Goal: Information Seeking & Learning: Check status

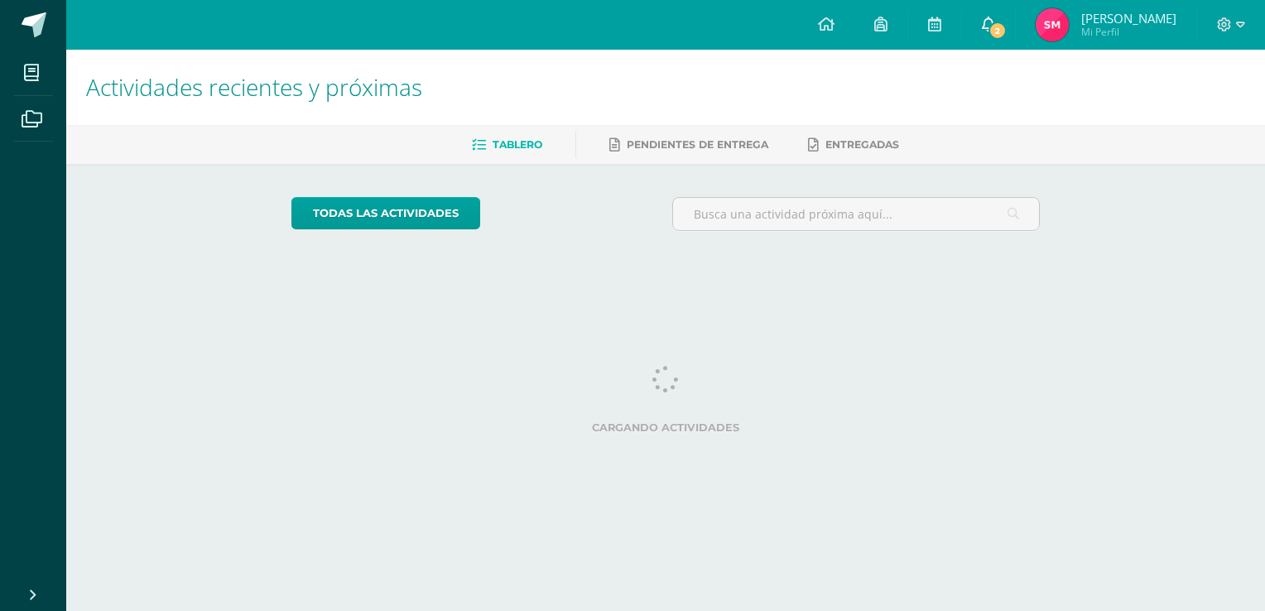
click at [995, 17] on icon at bounding box center [988, 24] width 13 height 15
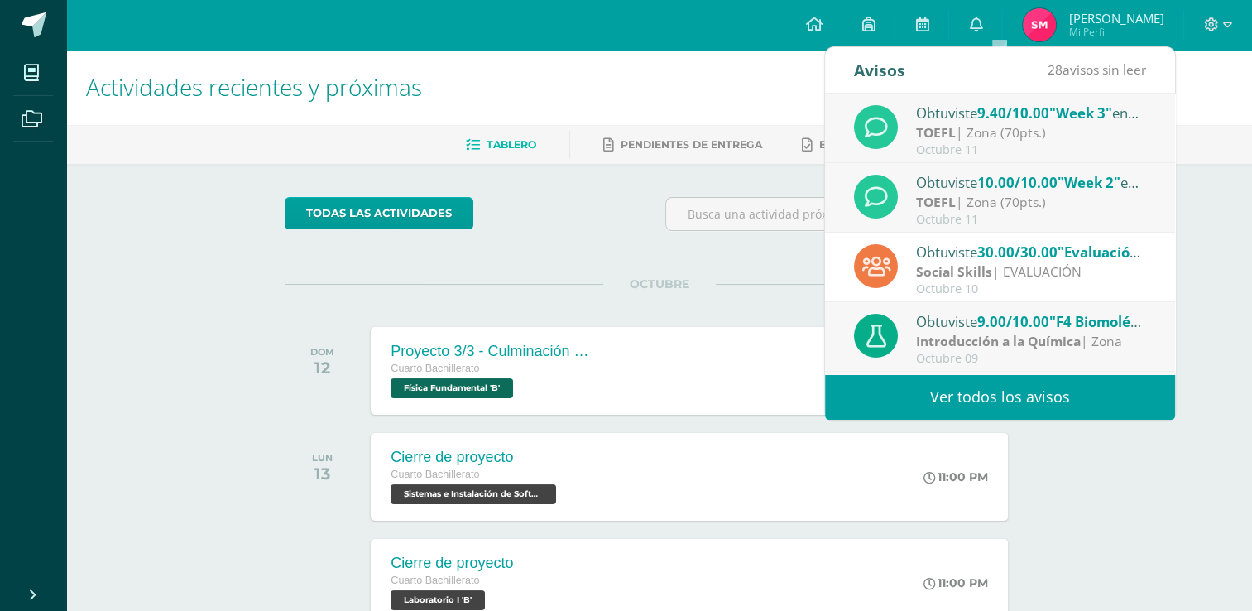
click at [1199, 172] on div "Actividades recientes y próximas Tablero Pendientes de entrega Entregadas todas…" at bounding box center [659, 549] width 1186 height 999
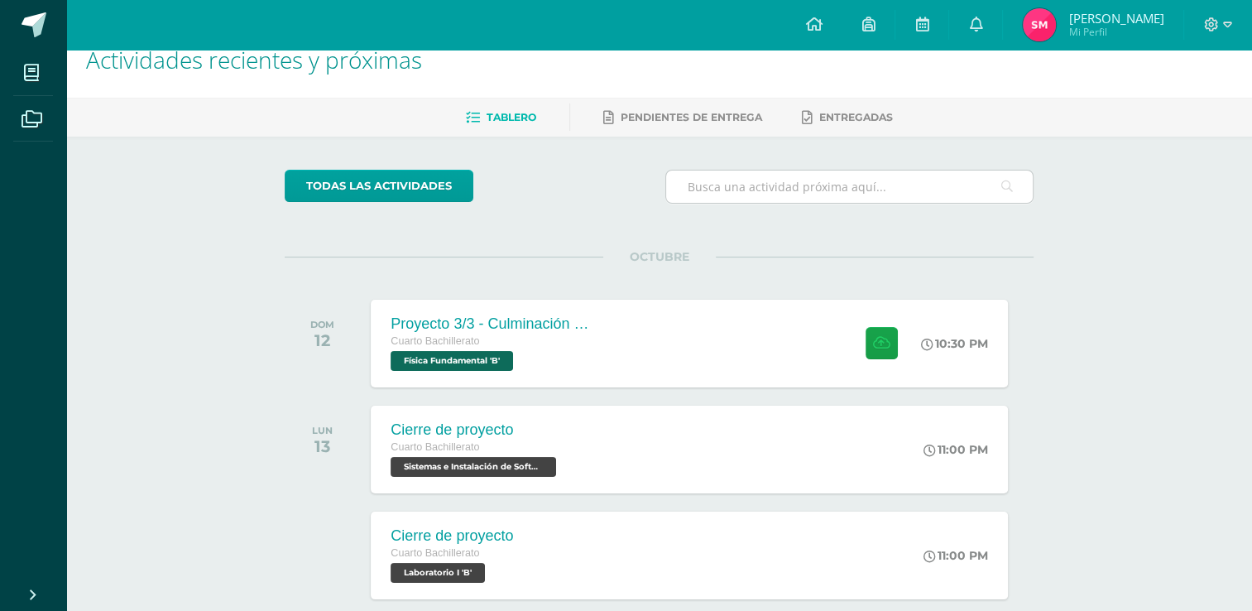
scroll to position [166, 0]
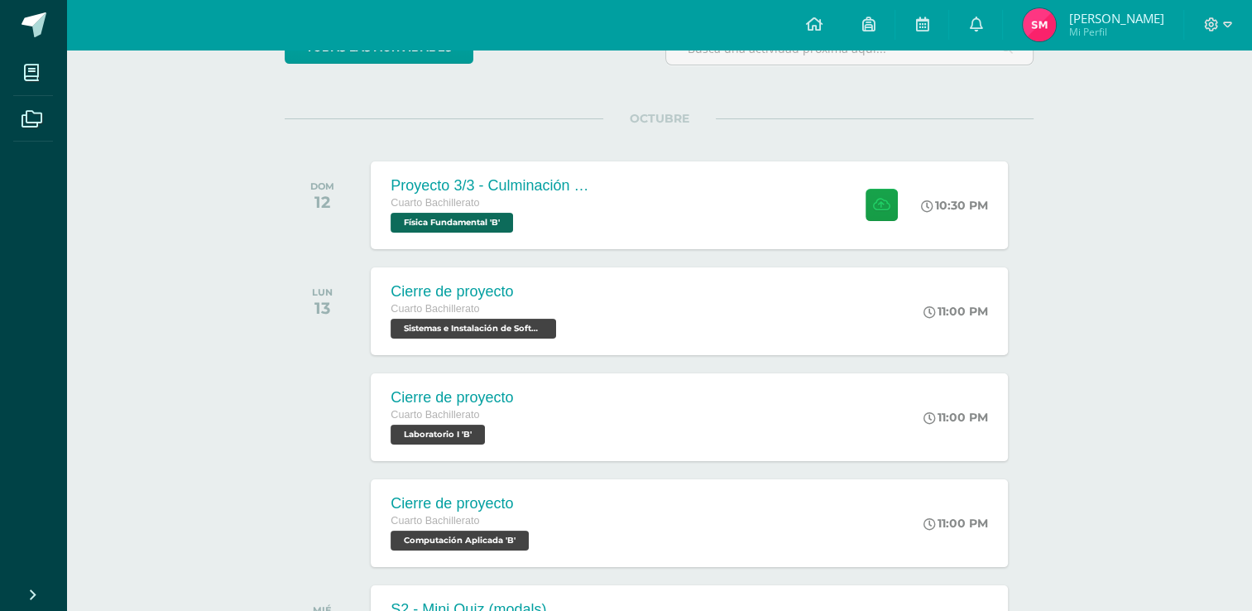
click at [1099, 15] on span "[PERSON_NAME]" at bounding box center [1115, 18] width 95 height 17
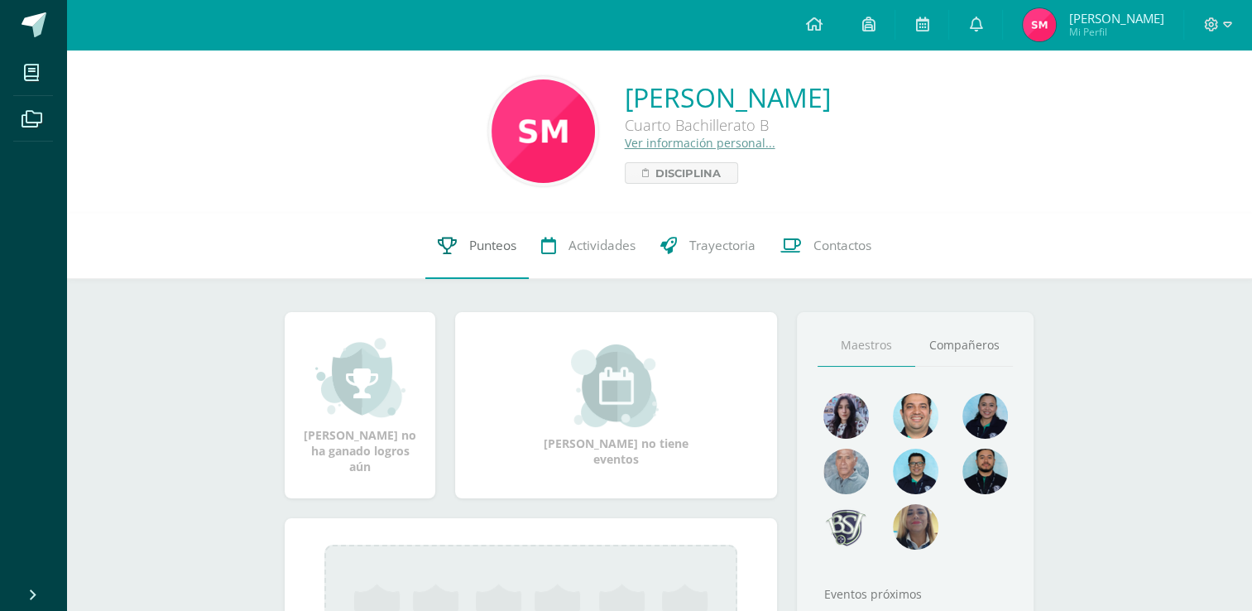
click at [472, 259] on link "Punteos" at bounding box center [476, 246] width 103 height 66
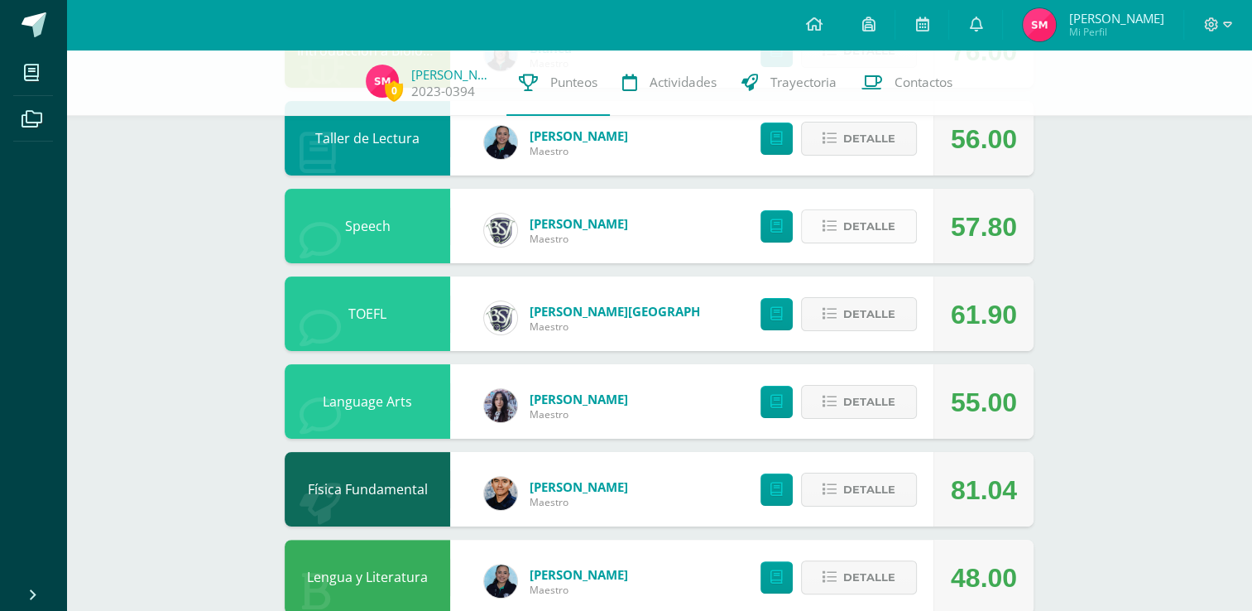
scroll to position [248, 0]
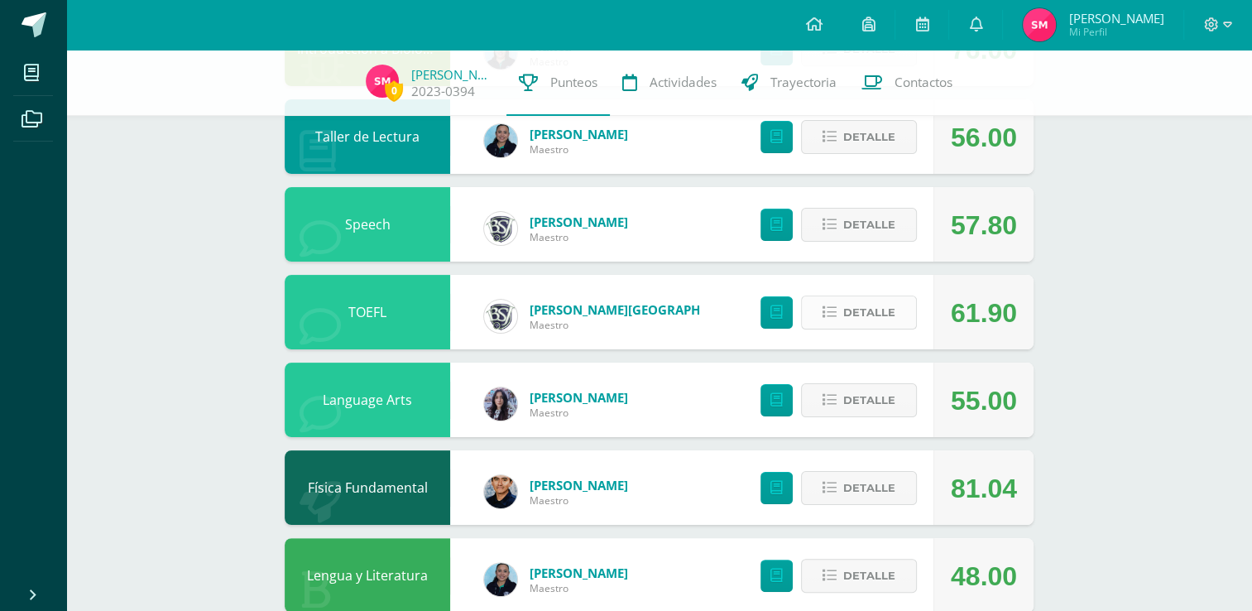
click at [838, 313] on button "Detalle" at bounding box center [859, 312] width 116 height 34
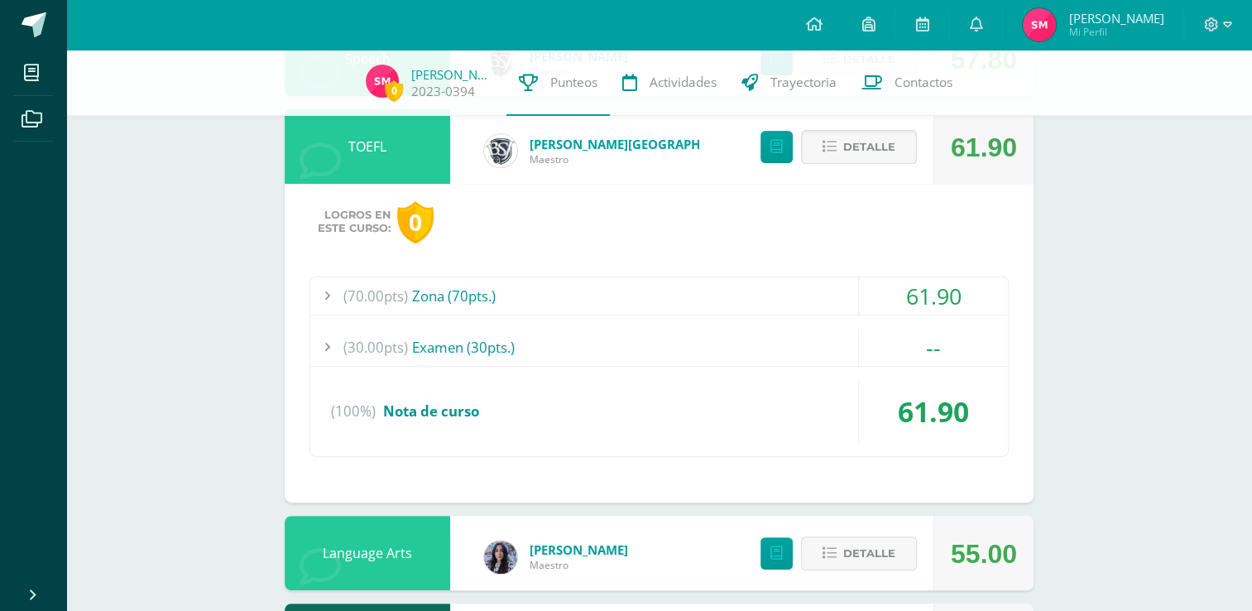
click at [746, 296] on div "(70.00pts) Zona (70pts.)" at bounding box center [659, 295] width 698 height 37
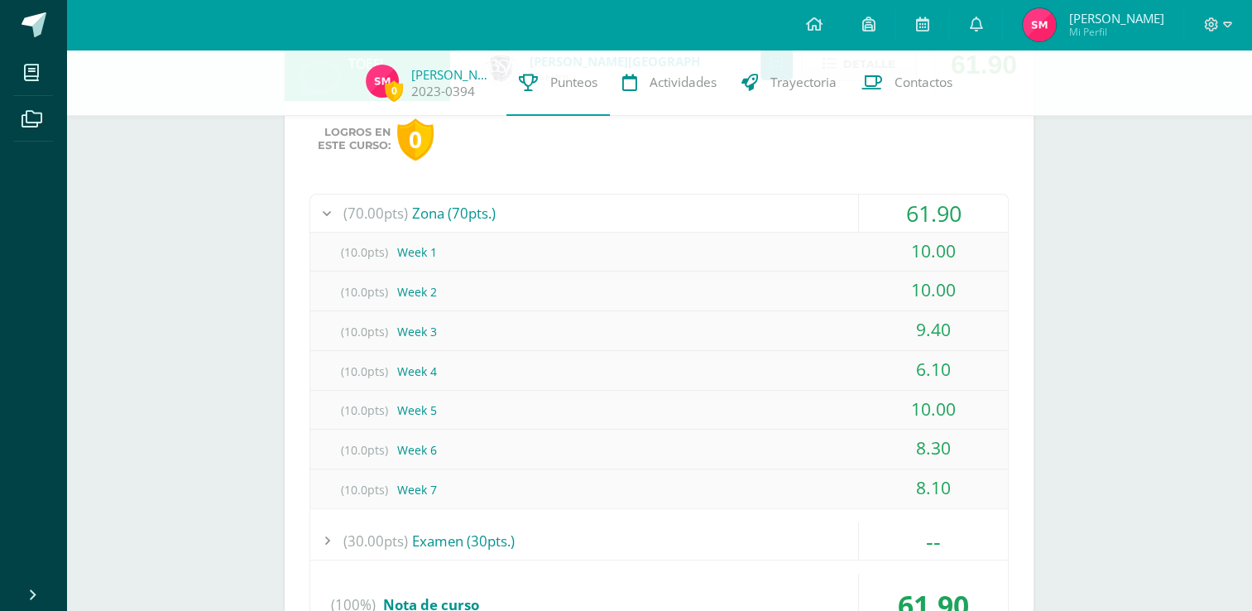
scroll to position [414, 0]
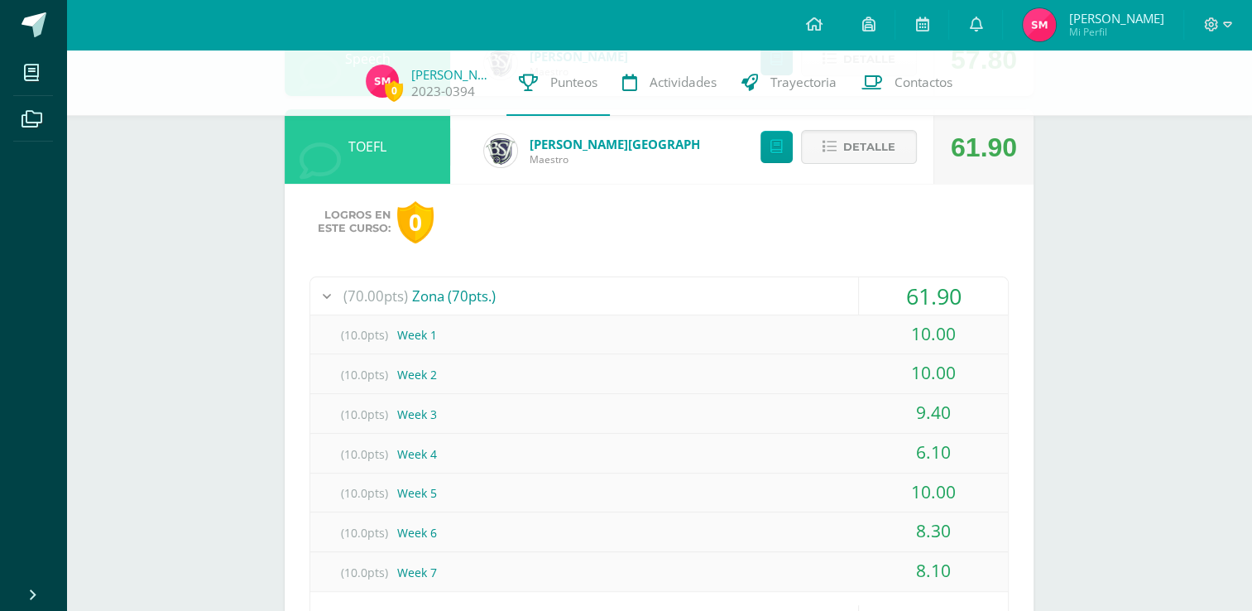
click at [810, 296] on div "(70.00pts) Zona (70pts.)" at bounding box center [659, 295] width 698 height 37
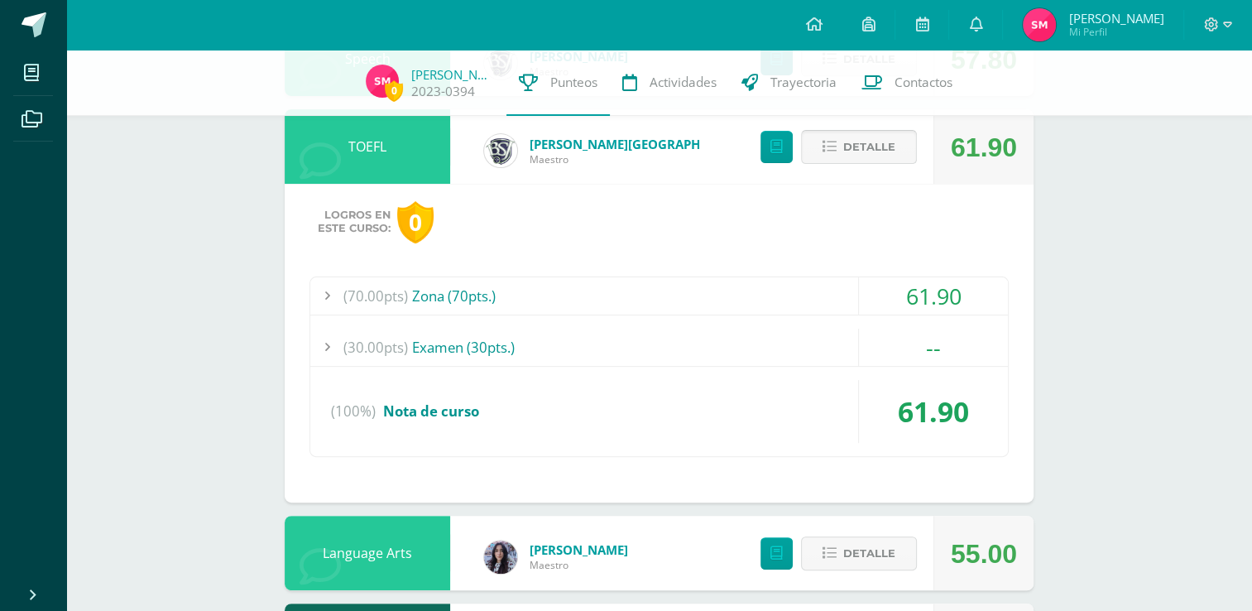
click at [848, 151] on span "Detalle" at bounding box center [869, 147] width 52 height 31
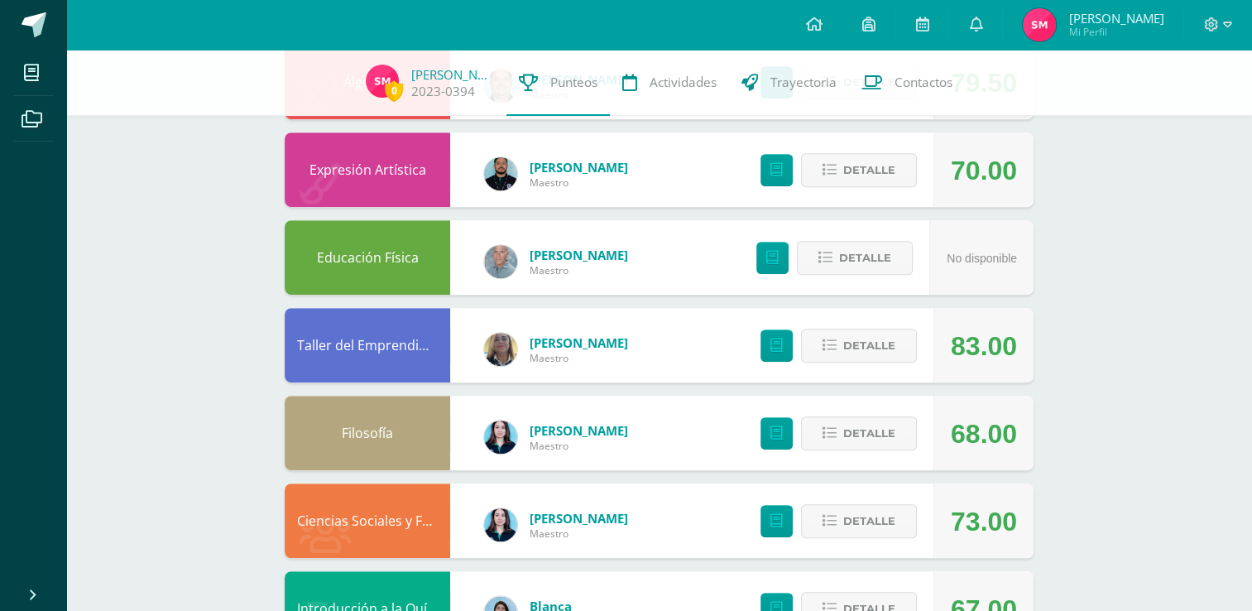
scroll to position [828, 0]
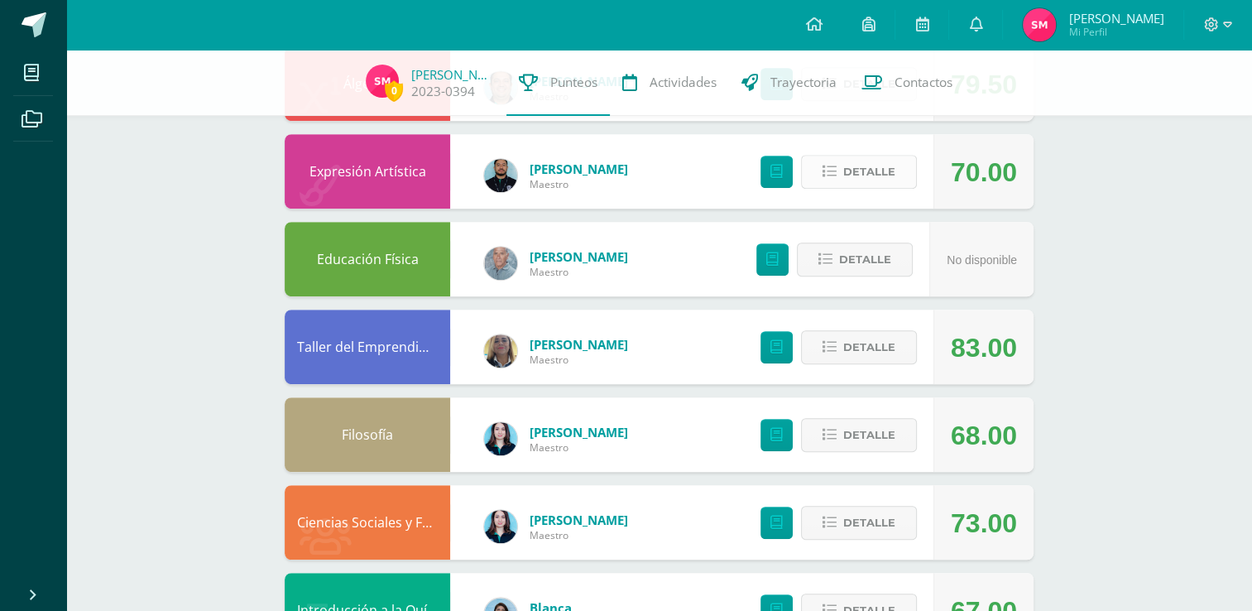
click at [855, 174] on span "Detalle" at bounding box center [869, 171] width 52 height 31
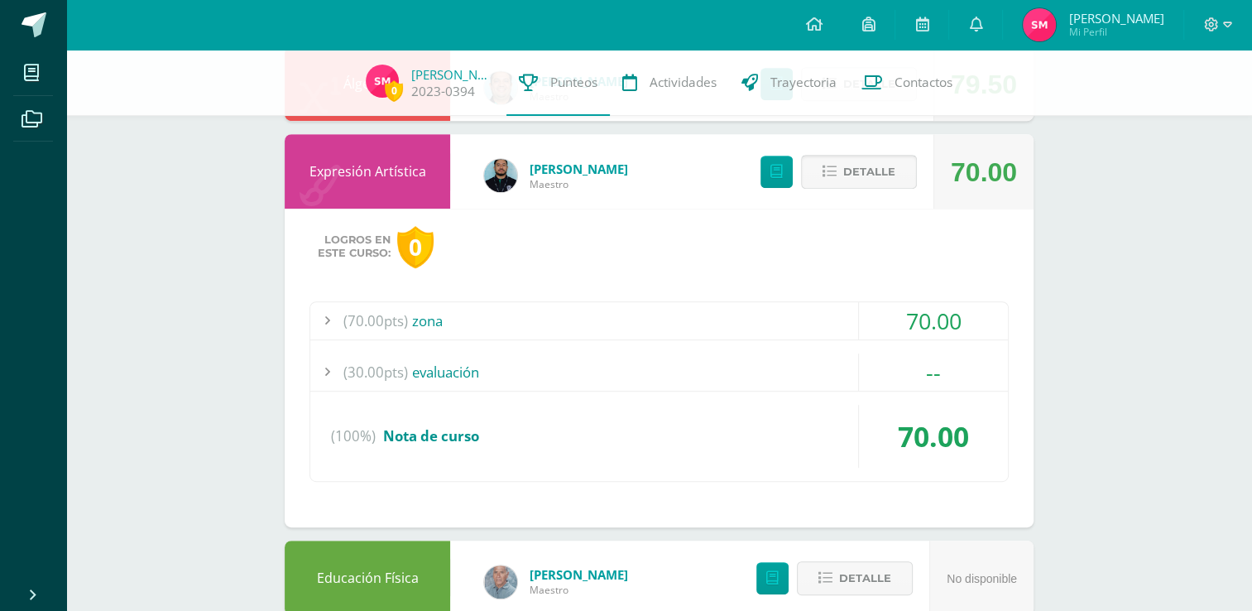
click at [855, 174] on span "Detalle" at bounding box center [869, 171] width 52 height 31
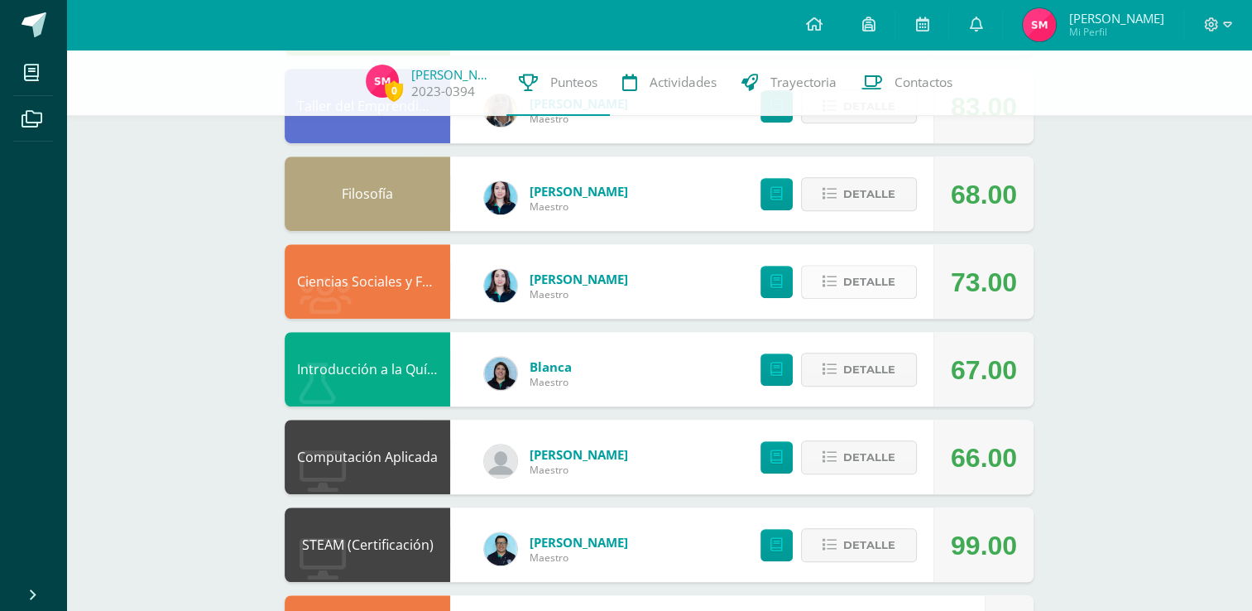
scroll to position [1076, 0]
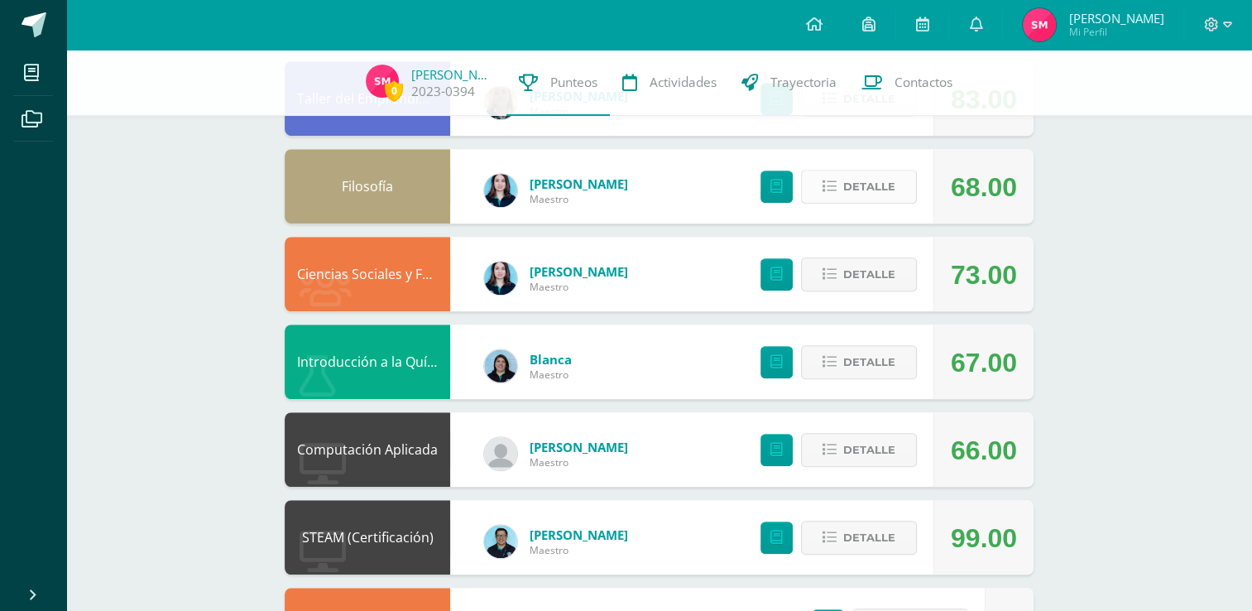
click at [841, 187] on button "Detalle" at bounding box center [859, 187] width 116 height 34
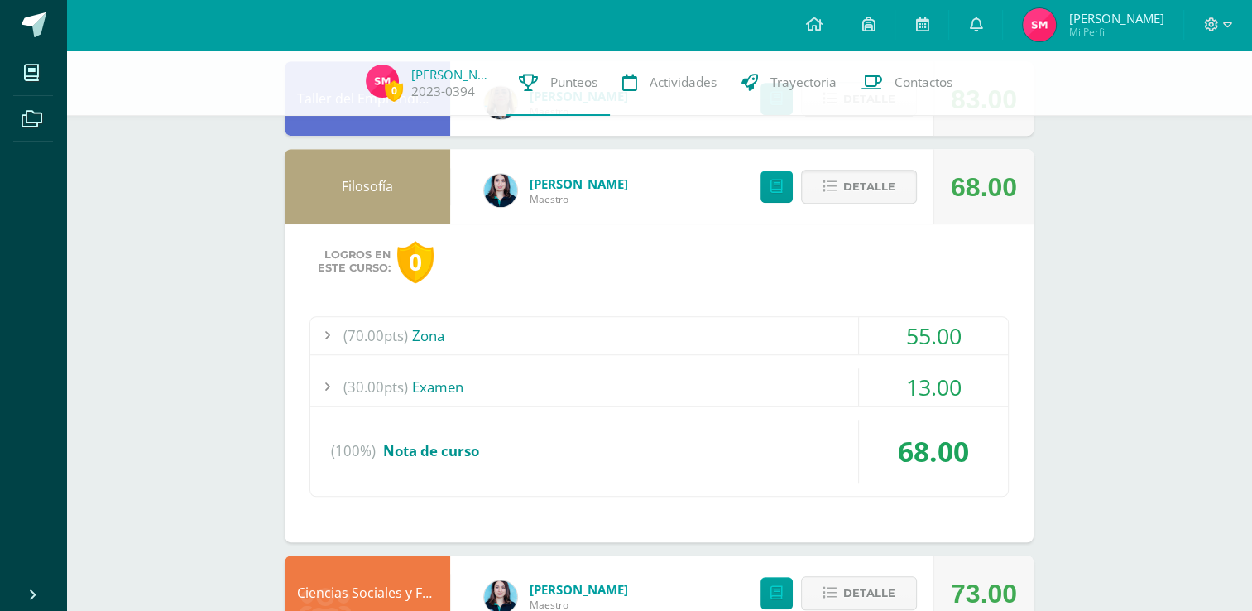
click at [820, 345] on div "(70.00pts) Zona" at bounding box center [659, 335] width 698 height 37
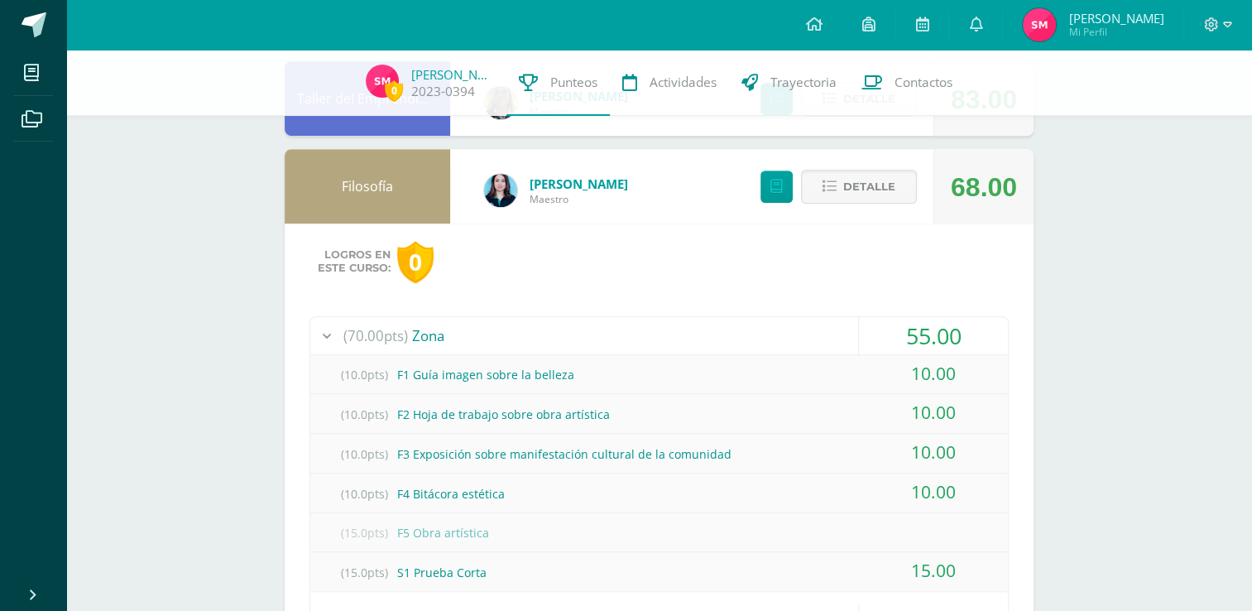
click at [778, 336] on div "(70.00pts) Zona" at bounding box center [659, 335] width 698 height 37
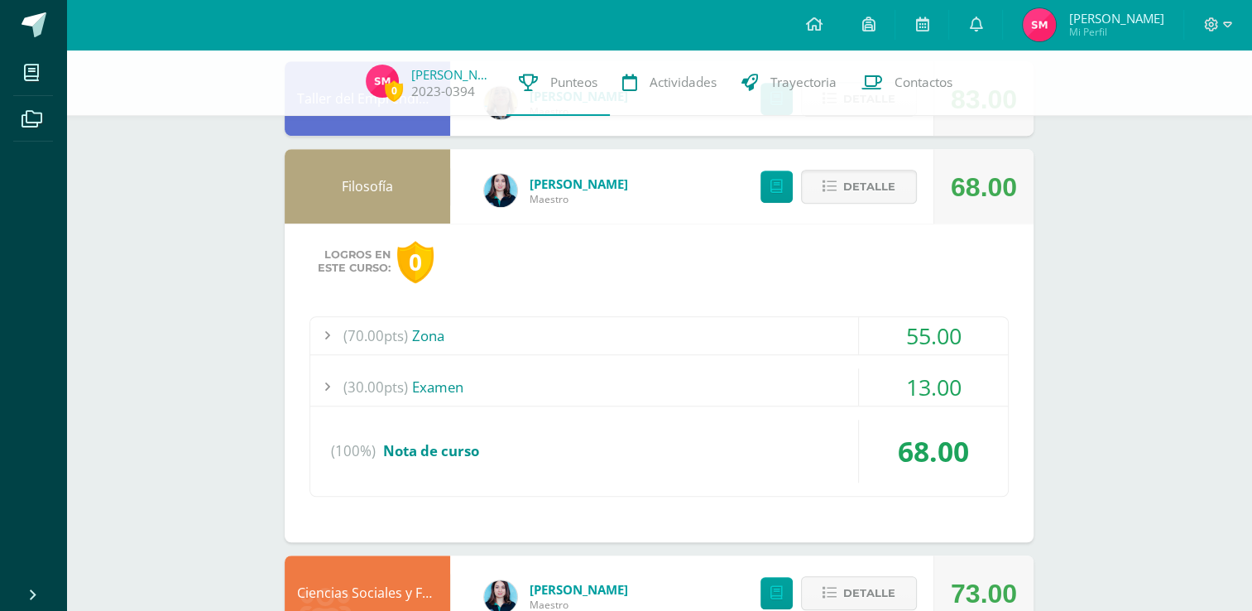
click at [801, 377] on div "(30.00pts) Examen" at bounding box center [659, 386] width 698 height 37
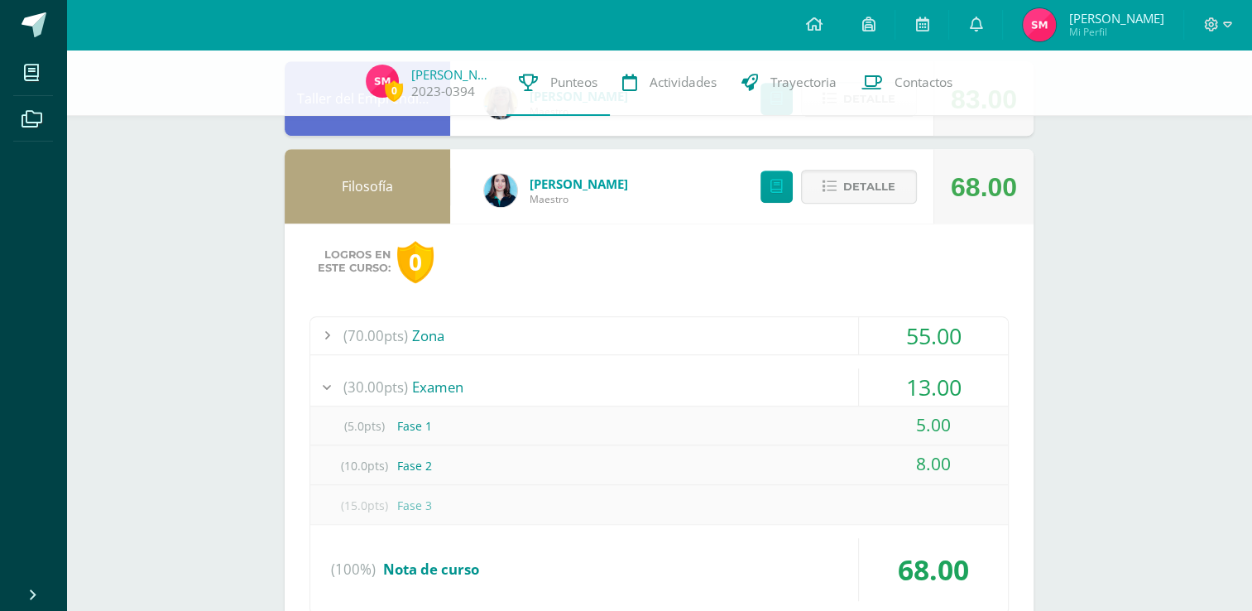
click at [801, 377] on div "(30.00pts) Examen" at bounding box center [659, 386] width 698 height 37
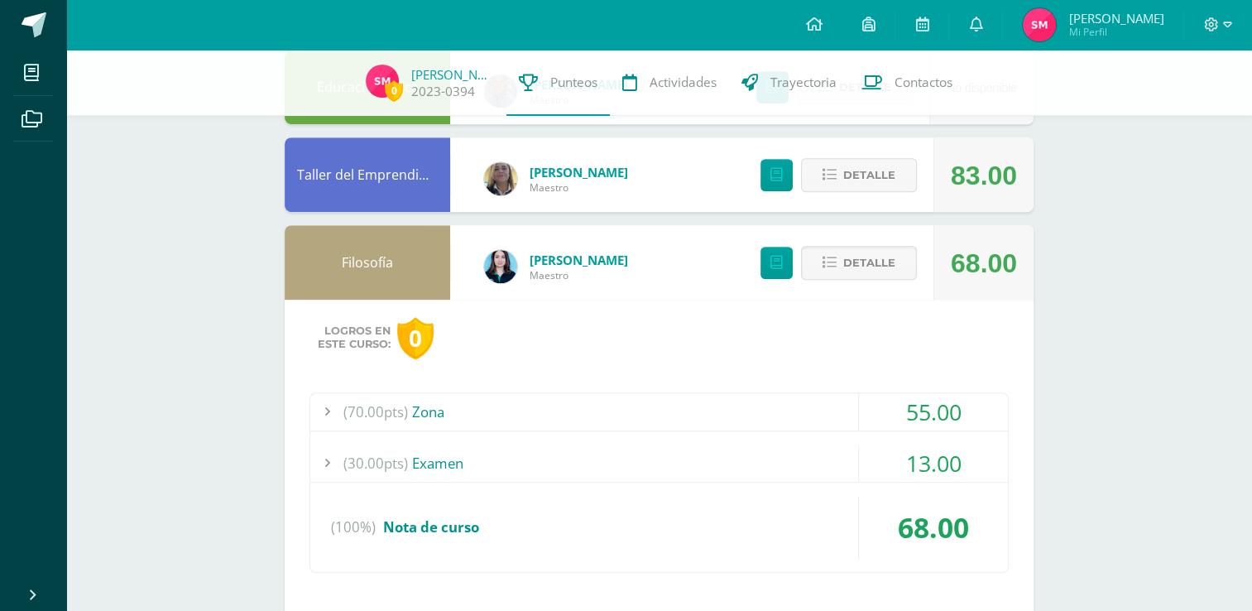
scroll to position [993, 0]
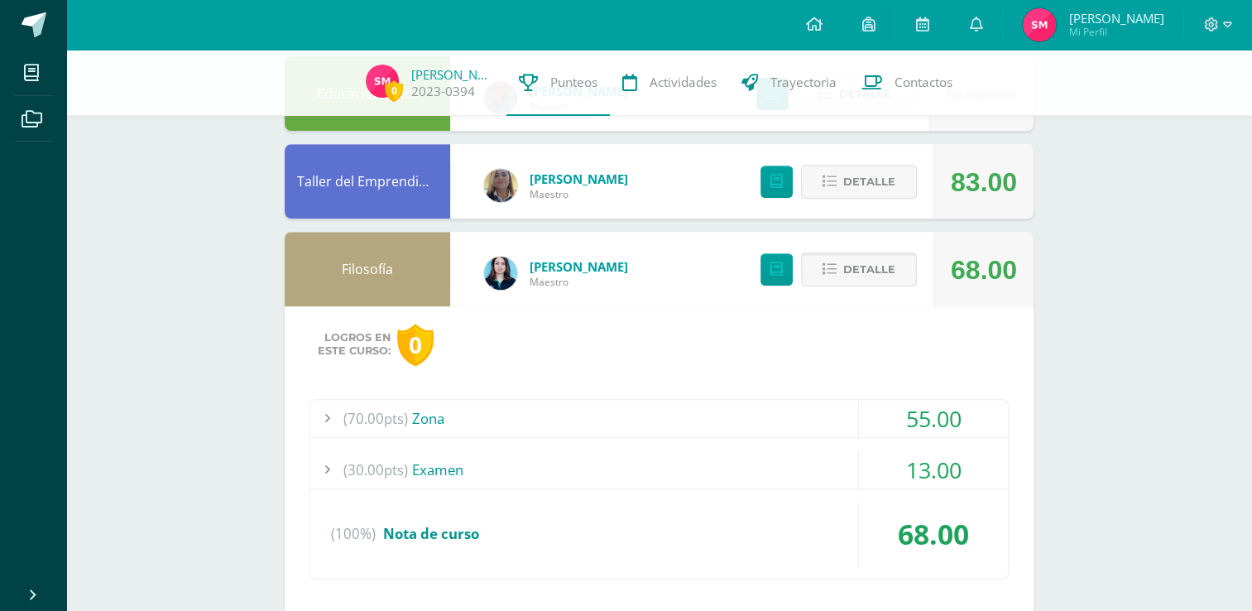
click at [852, 268] on span "Detalle" at bounding box center [869, 269] width 52 height 31
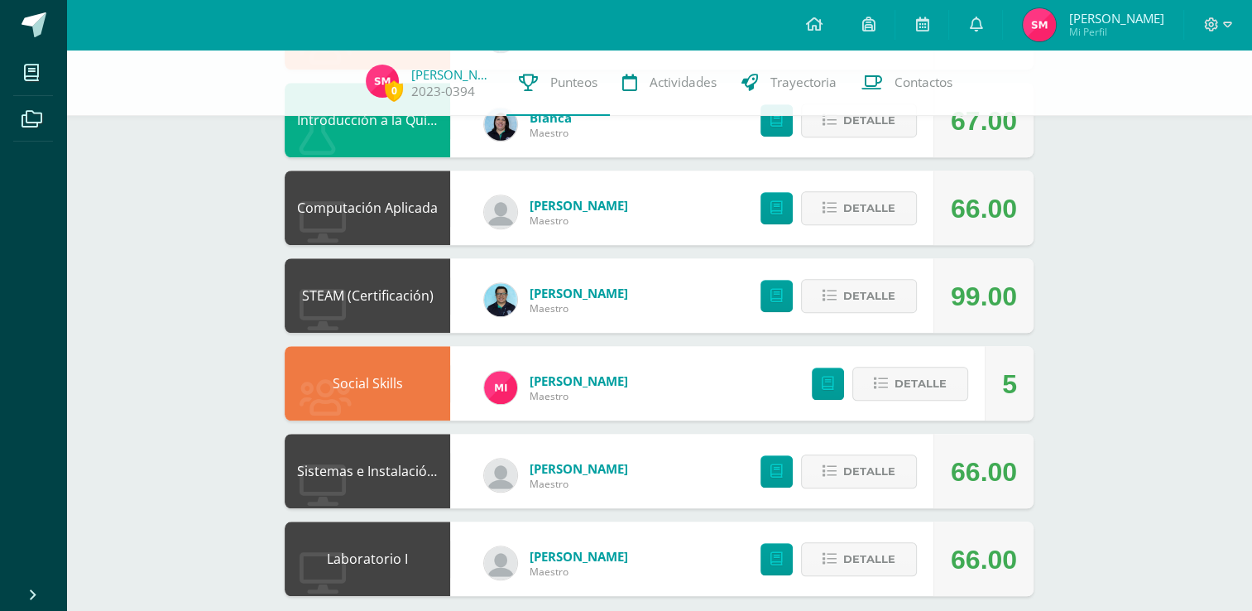
scroll to position [1324, 0]
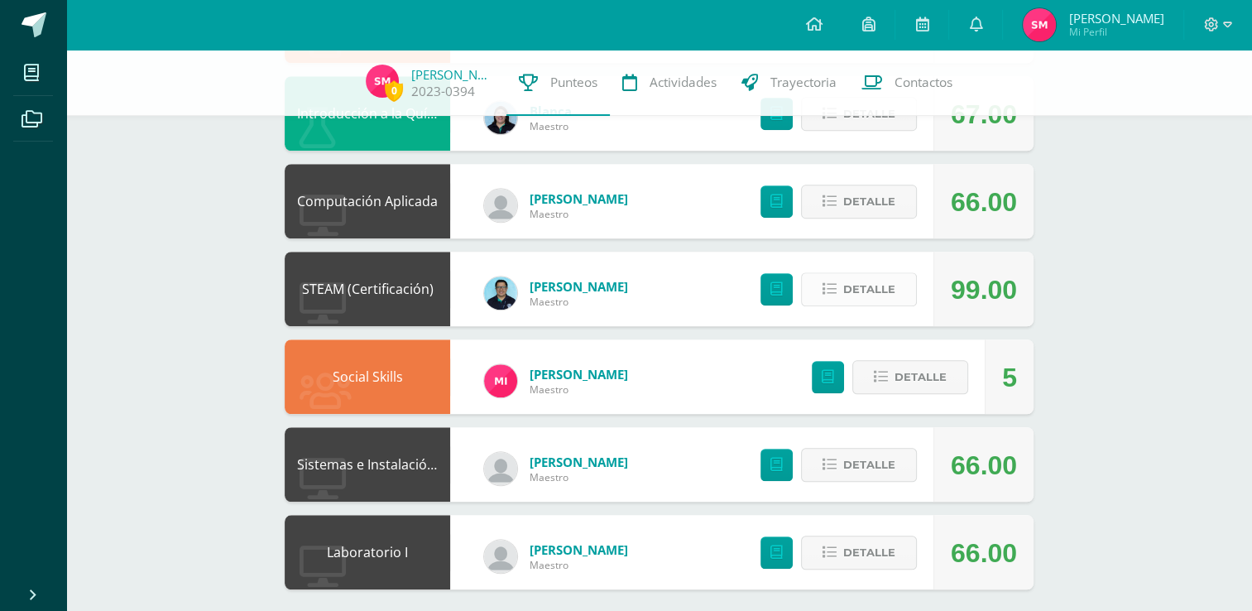
click at [816, 282] on button "Detalle" at bounding box center [859, 289] width 116 height 34
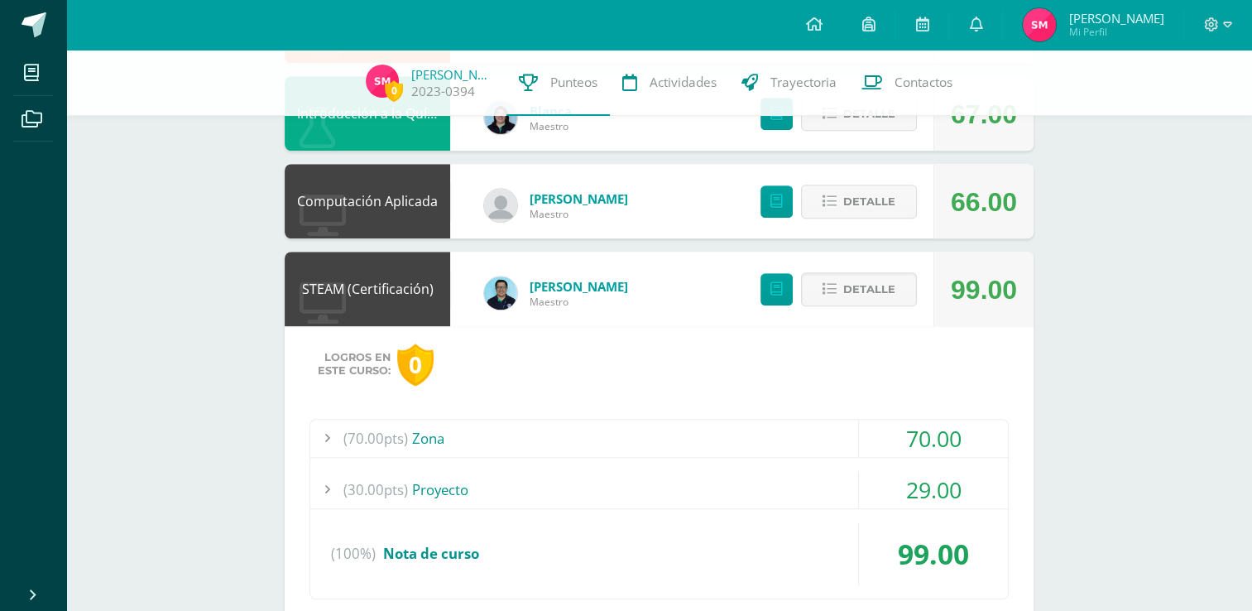
click at [739, 473] on div "(30.00pts) Proyecto" at bounding box center [659, 489] width 698 height 37
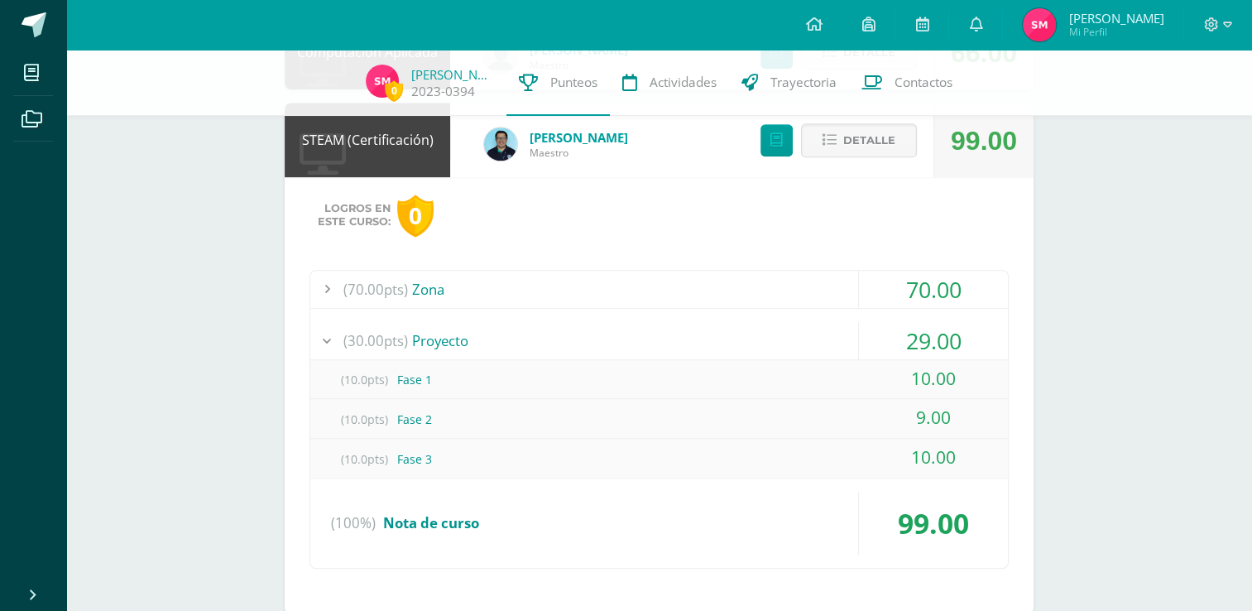
scroll to position [1490, 0]
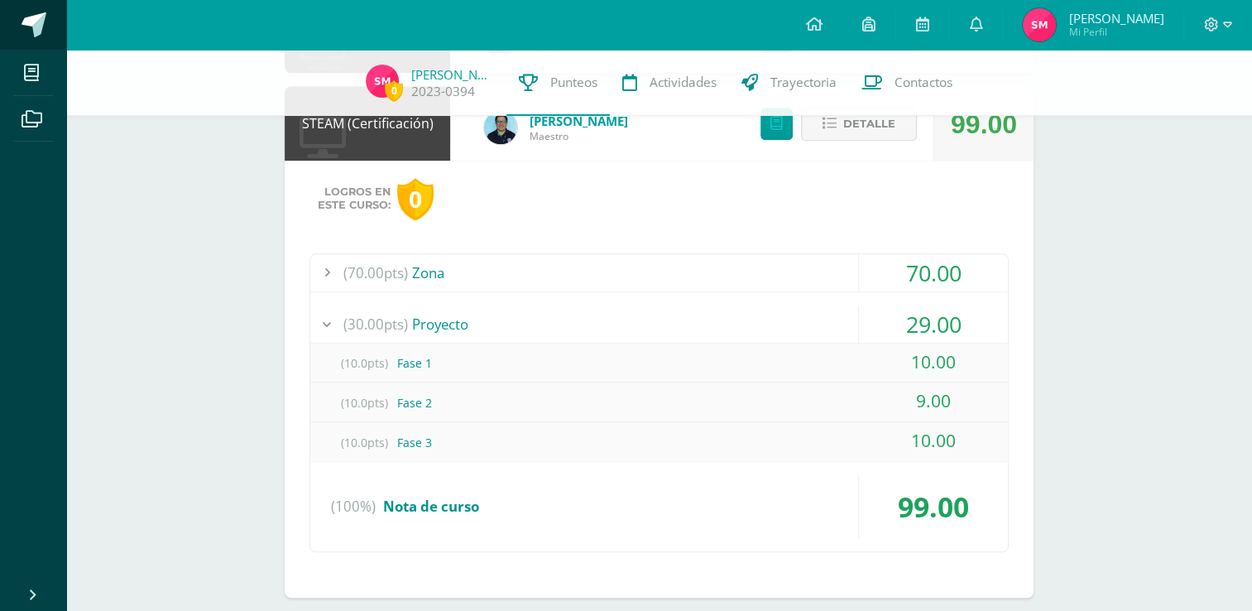
click at [17, 29] on link at bounding box center [33, 25] width 66 height 50
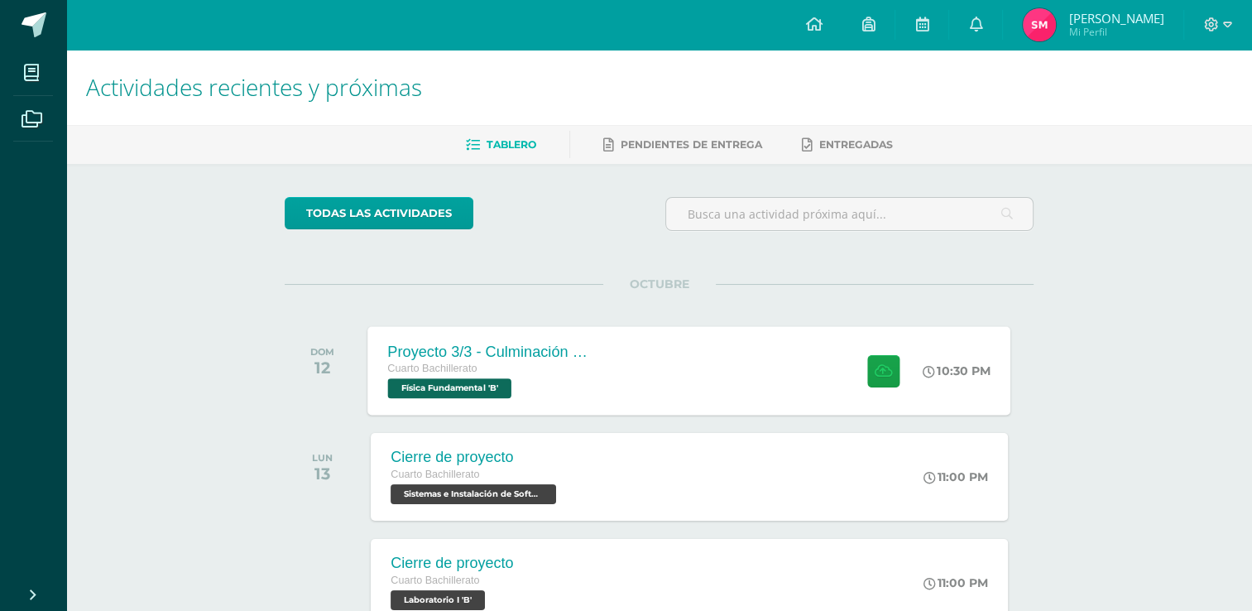
click at [659, 343] on div "Proyecto 3/3 - Culminación y Presentación Cuarto Bachillerato Física Fundamenta…" at bounding box center [689, 370] width 643 height 89
